Goal: Information Seeking & Learning: Learn about a topic

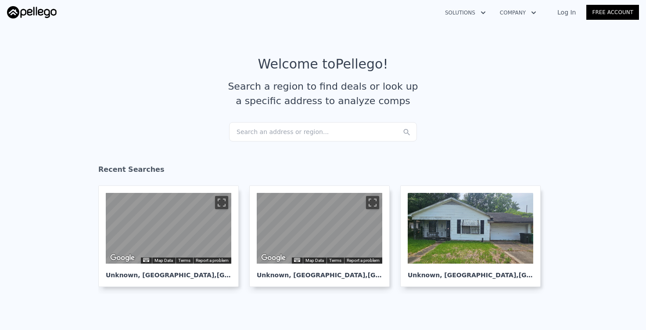
click at [273, 133] on div "Search an address or region..." at bounding box center [323, 131] width 188 height 19
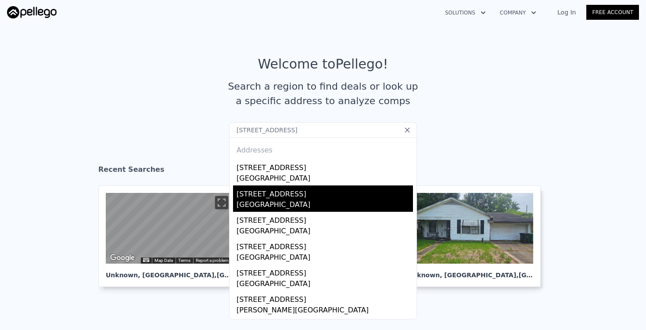
type input "635 VZ County Road"
click at [271, 191] on div "635 Vz County Road 4925" at bounding box center [325, 192] width 176 height 14
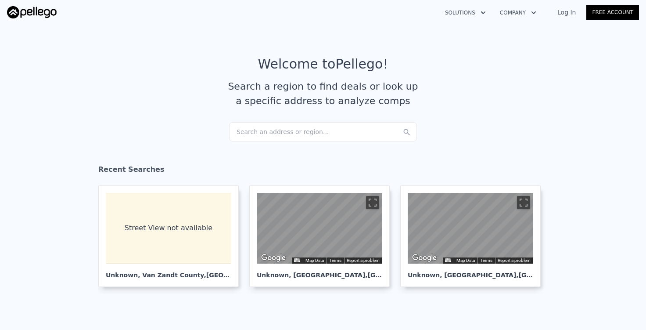
click at [295, 133] on div "Search an address or region..." at bounding box center [323, 131] width 188 height 19
click at [289, 128] on div "Search an address or region..." at bounding box center [323, 131] width 188 height 19
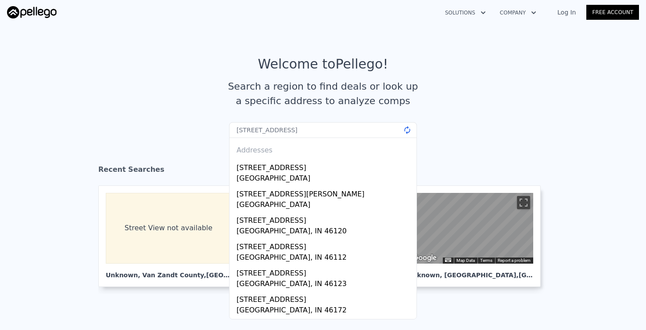
type input "[STREET_ADDRESS]"
